Goal: Task Accomplishment & Management: Use online tool/utility

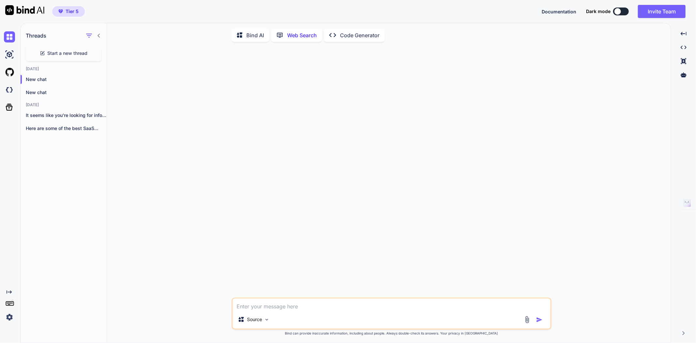
scroll to position [2, 0]
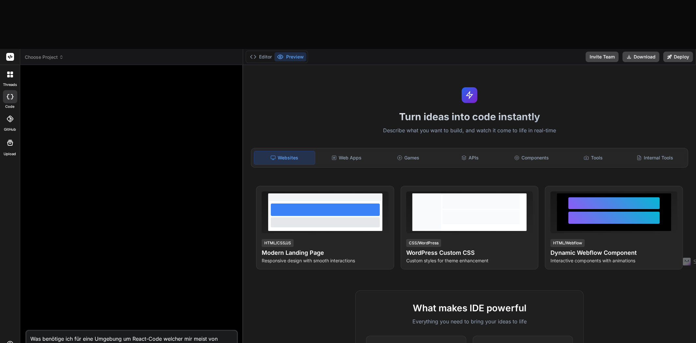
click at [54, 54] on span "Choose Project" at bounding box center [44, 57] width 39 height 7
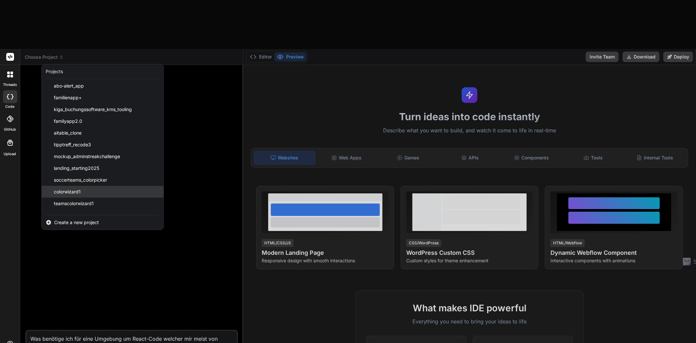
scroll to position [72, 0]
click at [73, 129] on span "aitable_clone" at bounding box center [68, 132] width 28 height 7
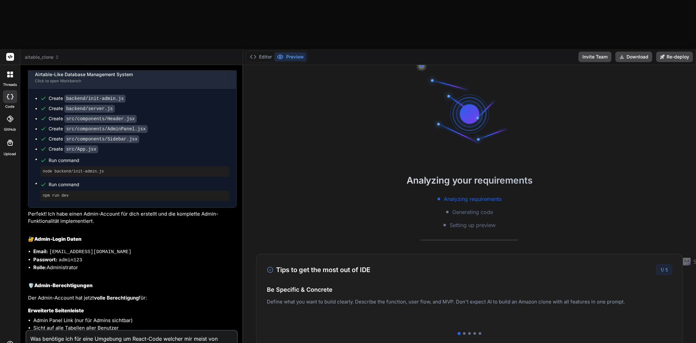
scroll to position [1530, 0]
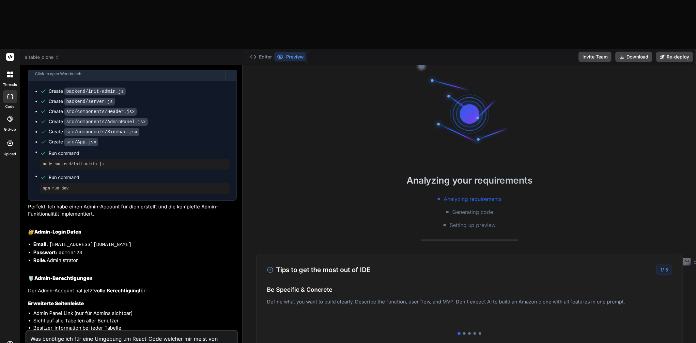
click at [55, 55] on icon at bounding box center [57, 57] width 5 height 5
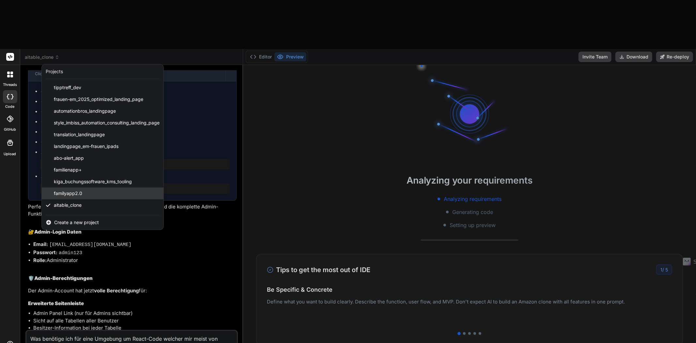
click at [71, 190] on span "familyapp2.0" at bounding box center [68, 193] width 28 height 7
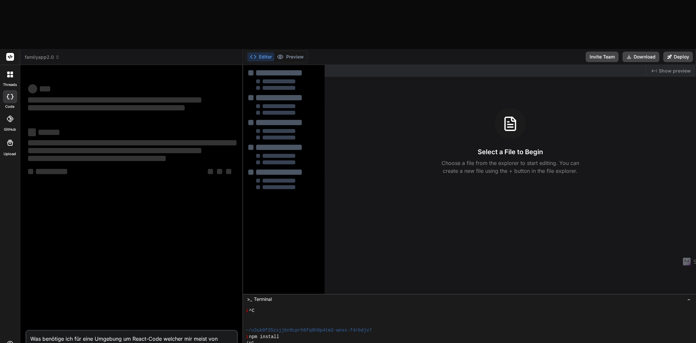
scroll to position [45, 0]
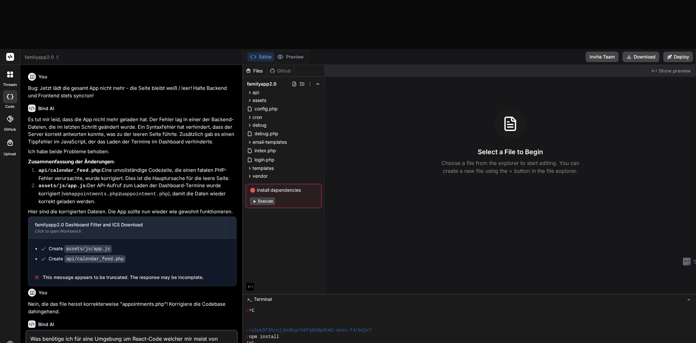
click at [54, 54] on span "familyapp2.0" at bounding box center [42, 57] width 35 height 7
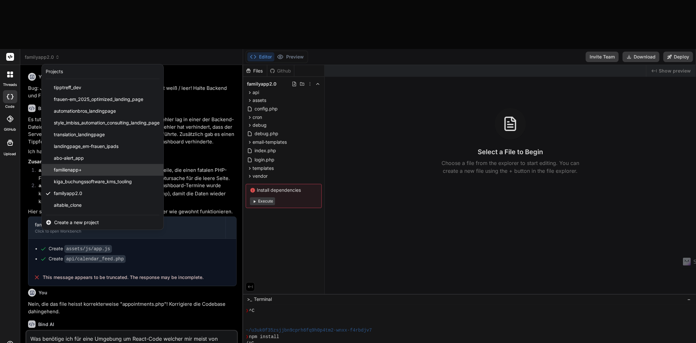
scroll to position [109, 0]
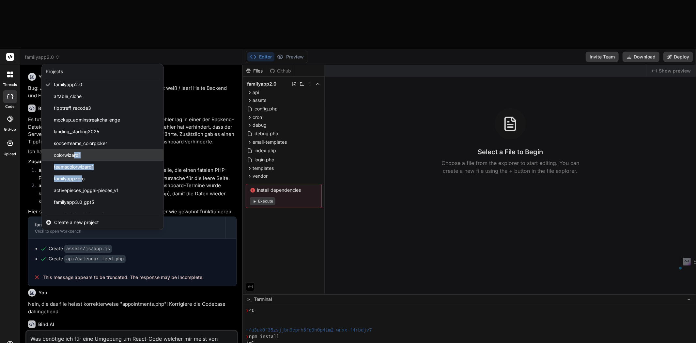
drag, startPoint x: 81, startPoint y: 128, endPoint x: 75, endPoint y: 105, distance: 23.6
click at [75, 105] on div "tipptreff_dev frauen-em_2025_optimized_landing_page automationbros_landingpage …" at bounding box center [103, 147] width 122 height 130
click at [75, 152] on span "colorwizard1" at bounding box center [67, 155] width 27 height 7
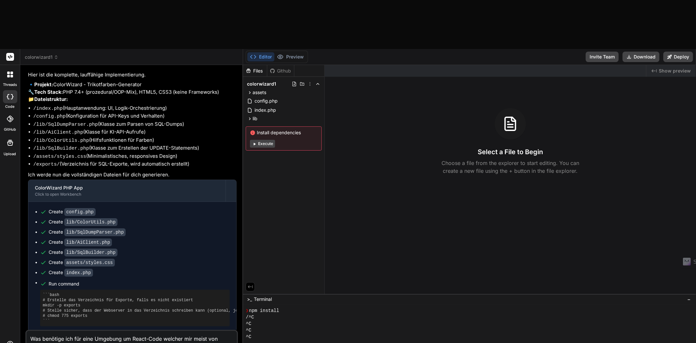
scroll to position [550, 0]
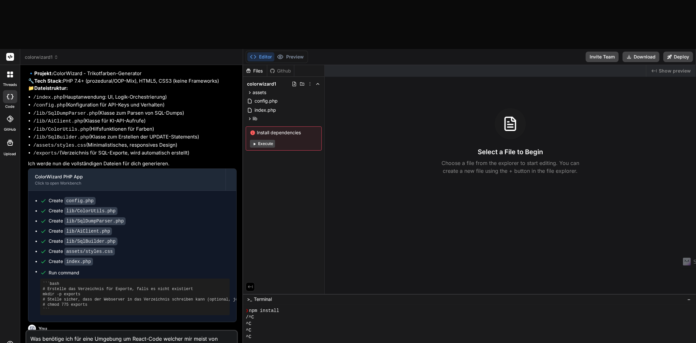
click at [54, 55] on icon at bounding box center [56, 57] width 5 height 5
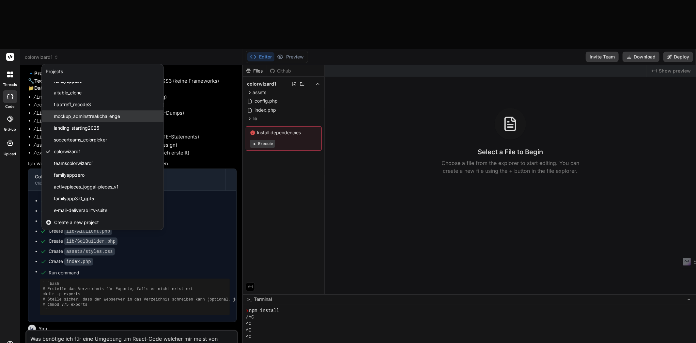
scroll to position [116, 0]
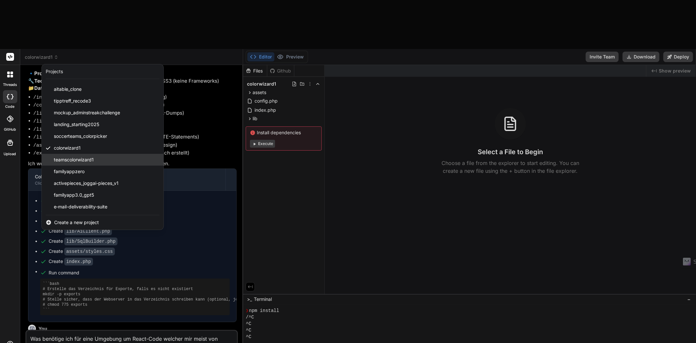
click at [70, 156] on span "teamscolorwizard1" at bounding box center [74, 159] width 40 height 7
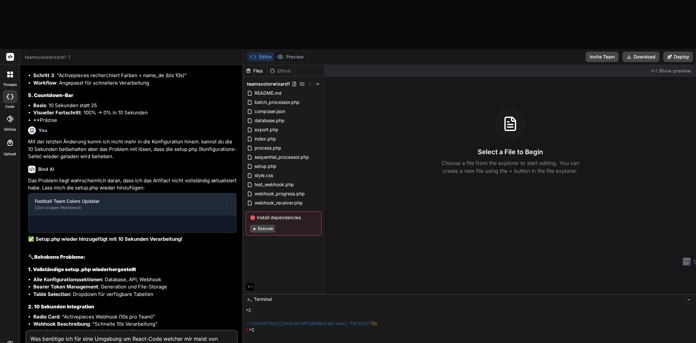
scroll to position [1648, 0]
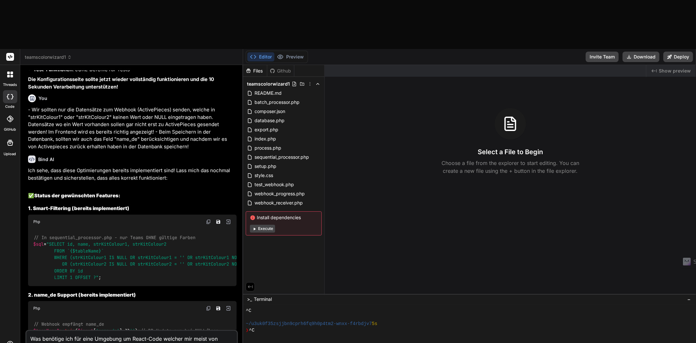
click at [59, 54] on span "teamscolorwizard1" at bounding box center [48, 57] width 47 height 7
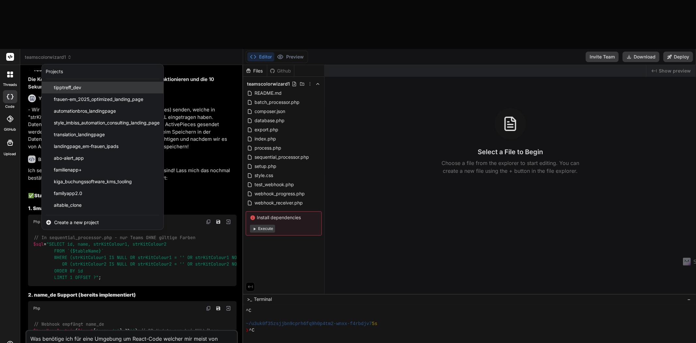
click at [77, 84] on span "tipptreff_dev" at bounding box center [67, 87] width 27 height 7
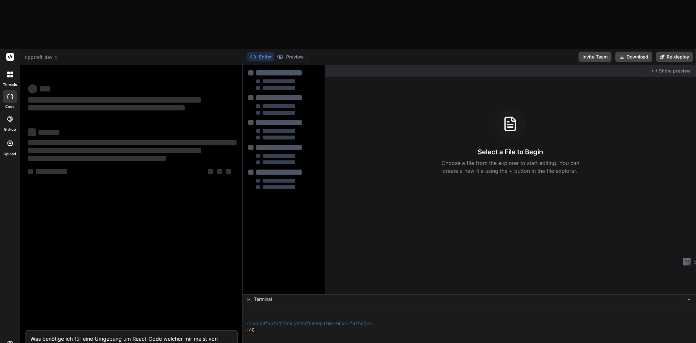
type textarea "x"
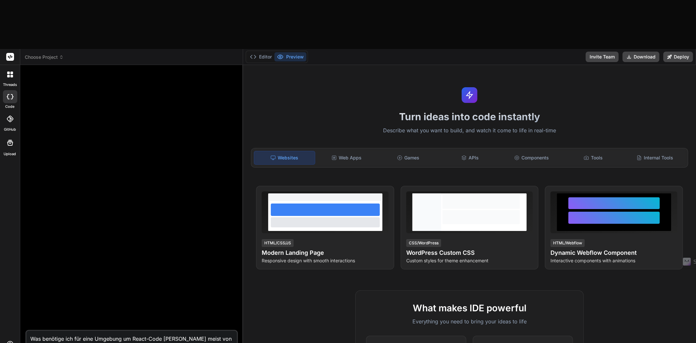
click at [57, 54] on span "Choose Project" at bounding box center [44, 57] width 39 height 7
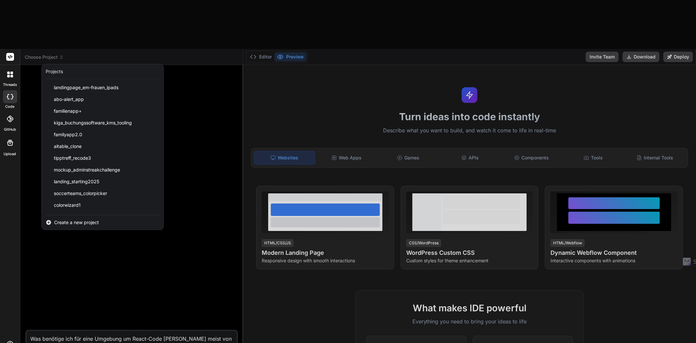
scroll to position [104, 0]
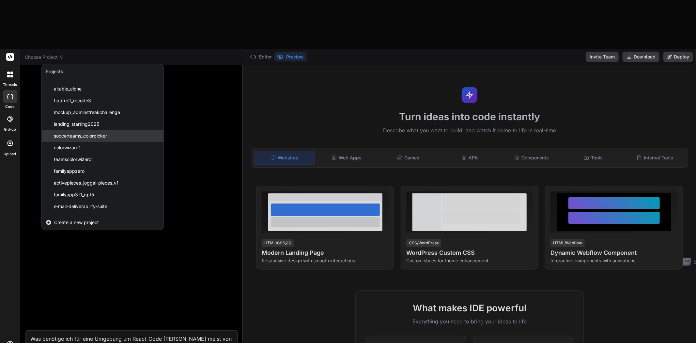
click at [75, 132] on span "soccerteams_colorpicker" at bounding box center [80, 135] width 53 height 7
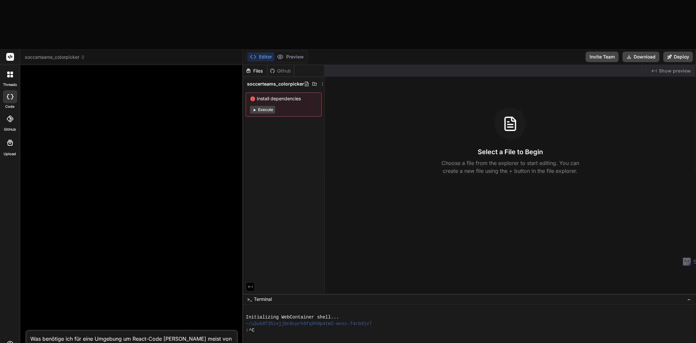
click at [82, 55] on icon at bounding box center [83, 57] width 5 height 5
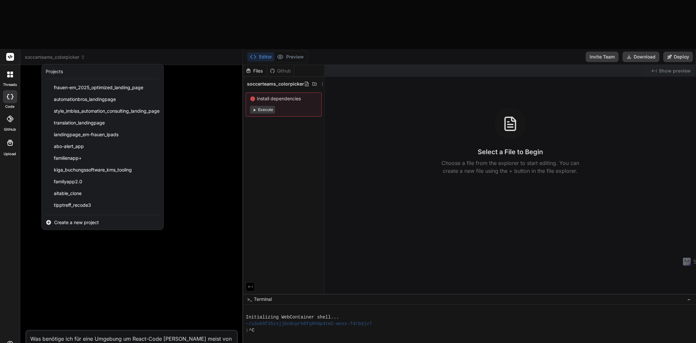
click at [283, 33] on div at bounding box center [348, 171] width 696 height 343
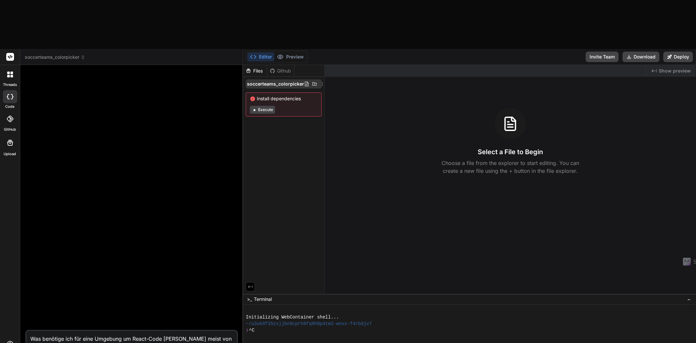
click at [322, 82] on icon at bounding box center [322, 84] width 1 height 4
click at [278, 107] on span "Delete" at bounding box center [273, 110] width 14 height 7
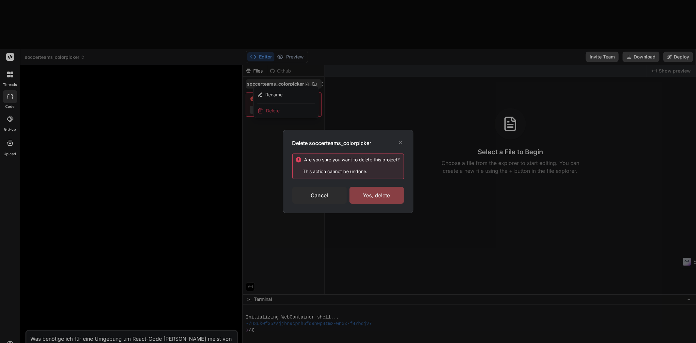
click at [366, 188] on div "Yes, delete" at bounding box center [376, 195] width 54 height 17
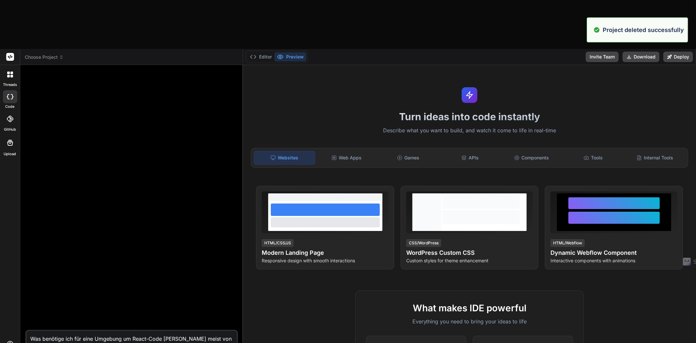
click at [58, 54] on span "Choose Project" at bounding box center [44, 57] width 39 height 7
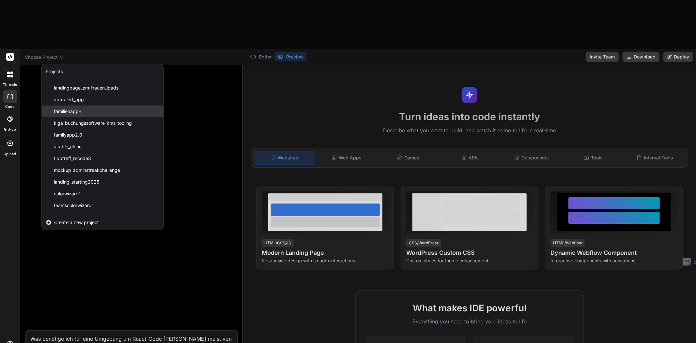
scroll to position [92, 0]
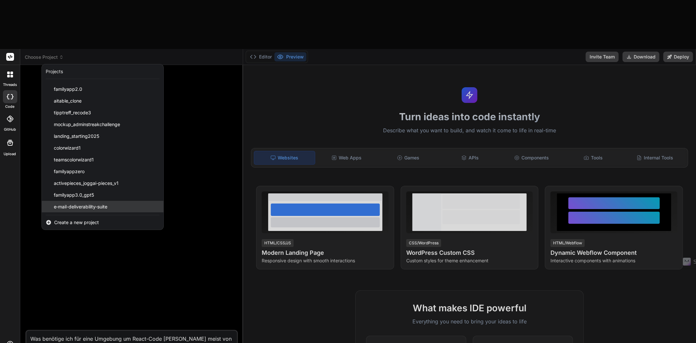
click at [78, 203] on span "e‑mail-deliverability-suite" at bounding box center [80, 206] width 53 height 7
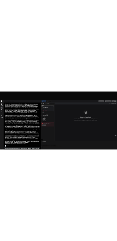
scroll to position [1465, 0]
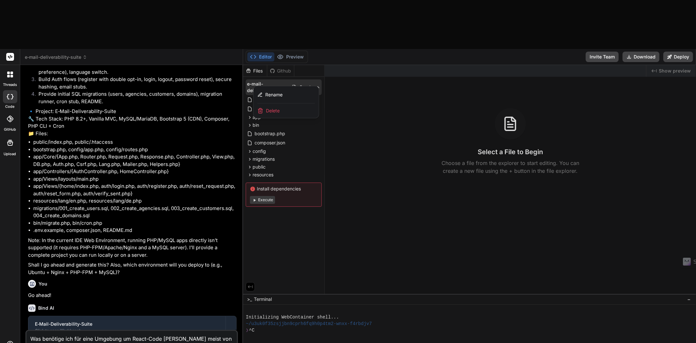
click at [291, 183] on div at bounding box center [469, 228] width 453 height 327
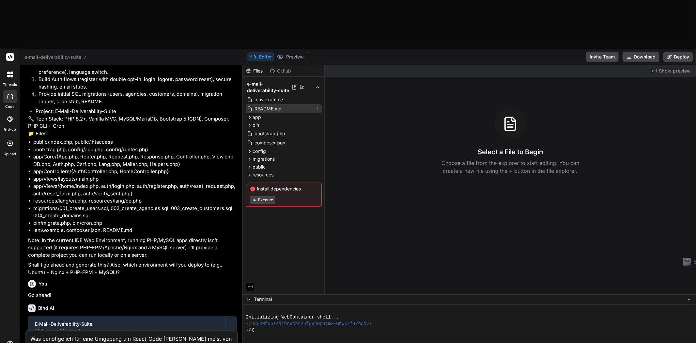
click at [260, 105] on span "README.md" at bounding box center [268, 109] width 28 height 8
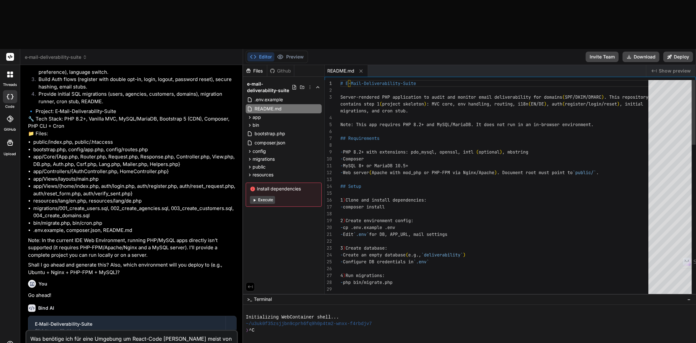
type textarea "x"
click at [248, 114] on icon at bounding box center [250, 117] width 6 height 6
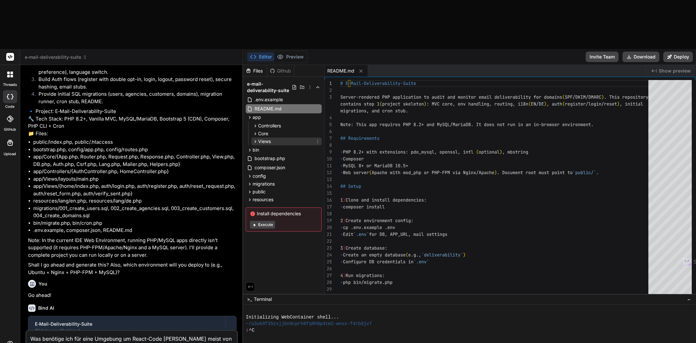
click at [253, 139] on icon at bounding box center [255, 142] width 6 height 6
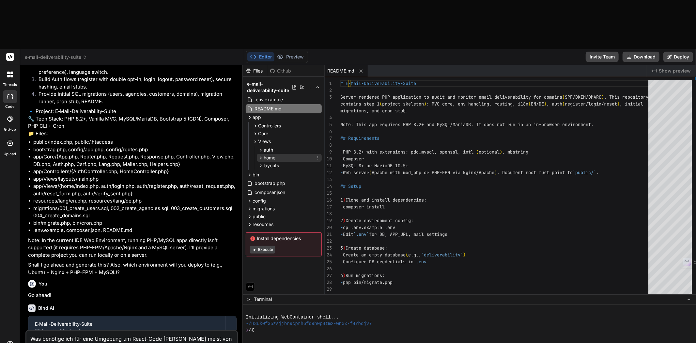
click at [259, 155] on icon at bounding box center [261, 158] width 6 height 6
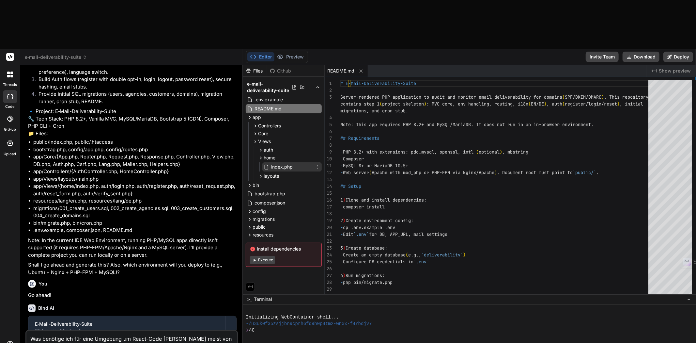
click at [276, 163] on span "index.php" at bounding box center [281, 167] width 23 height 8
type textarea "</div> </div> </div>"
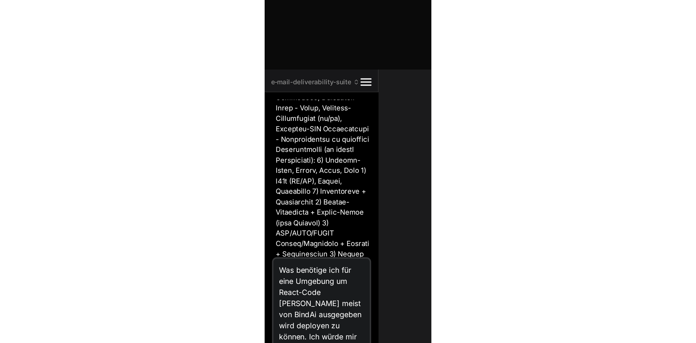
scroll to position [4680, 0]
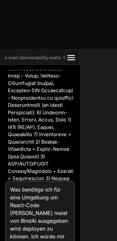
type textarea "x"
type textarea "</div> </div> </div>"
type textarea "x"
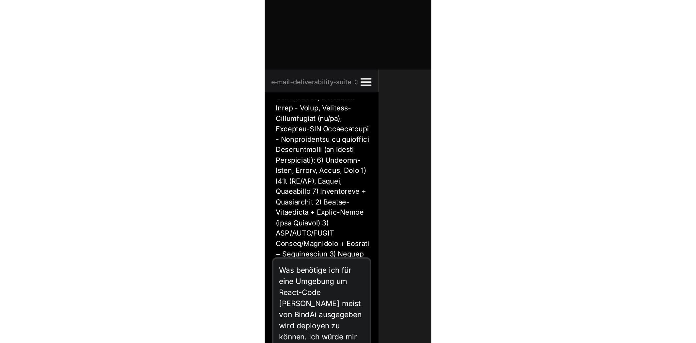
scroll to position [1465, 0]
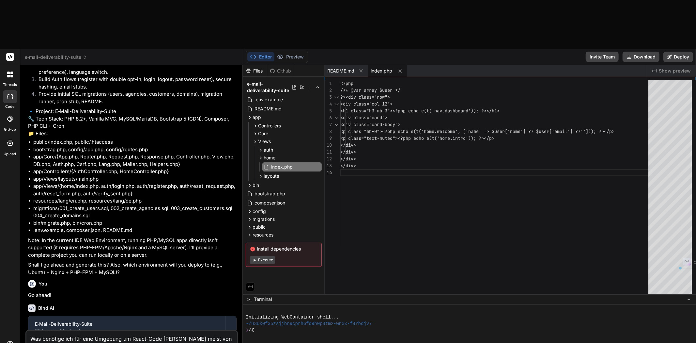
drag, startPoint x: 120, startPoint y: 304, endPoint x: 26, endPoint y: 284, distance: 95.6
click at [26, 330] on textarea "Was benötige ich für eine Umgebung um React-Code [PERSON_NAME] meist von BindAi…" at bounding box center [131, 343] width 210 height 27
type textarea "x"
